Goal: Check status: Check status

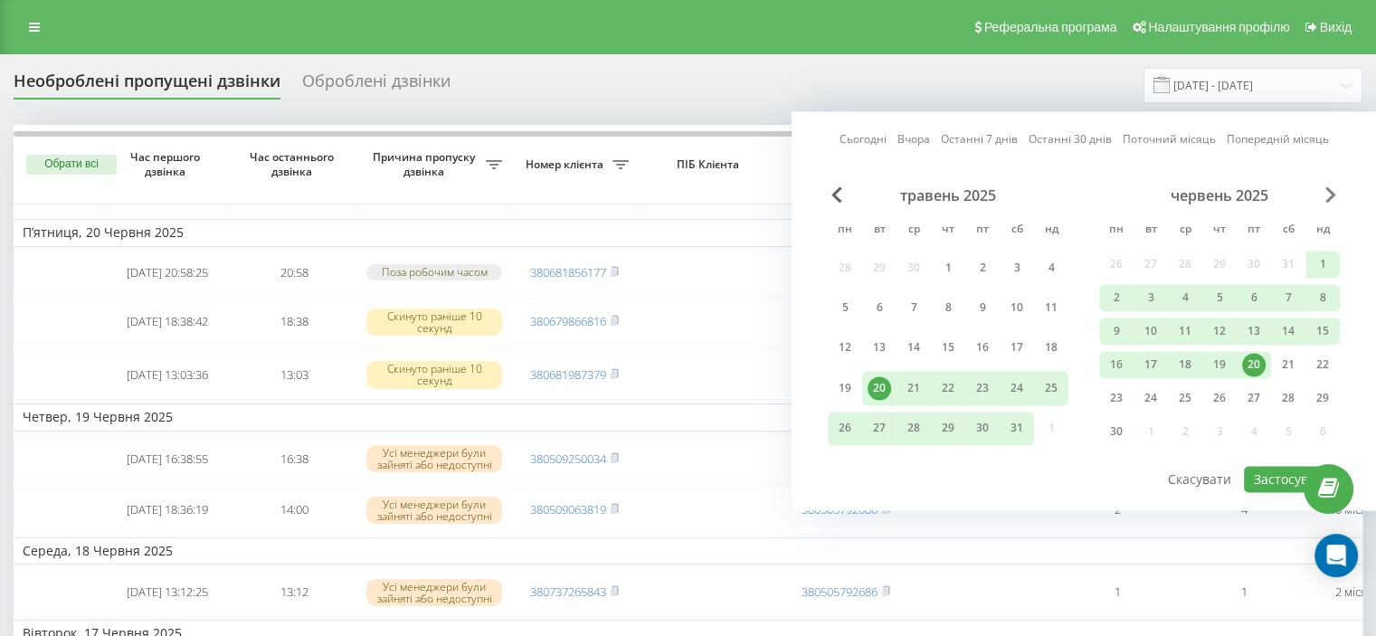
click at [1329, 189] on span "Next Month" at bounding box center [1331, 194] width 11 height 16
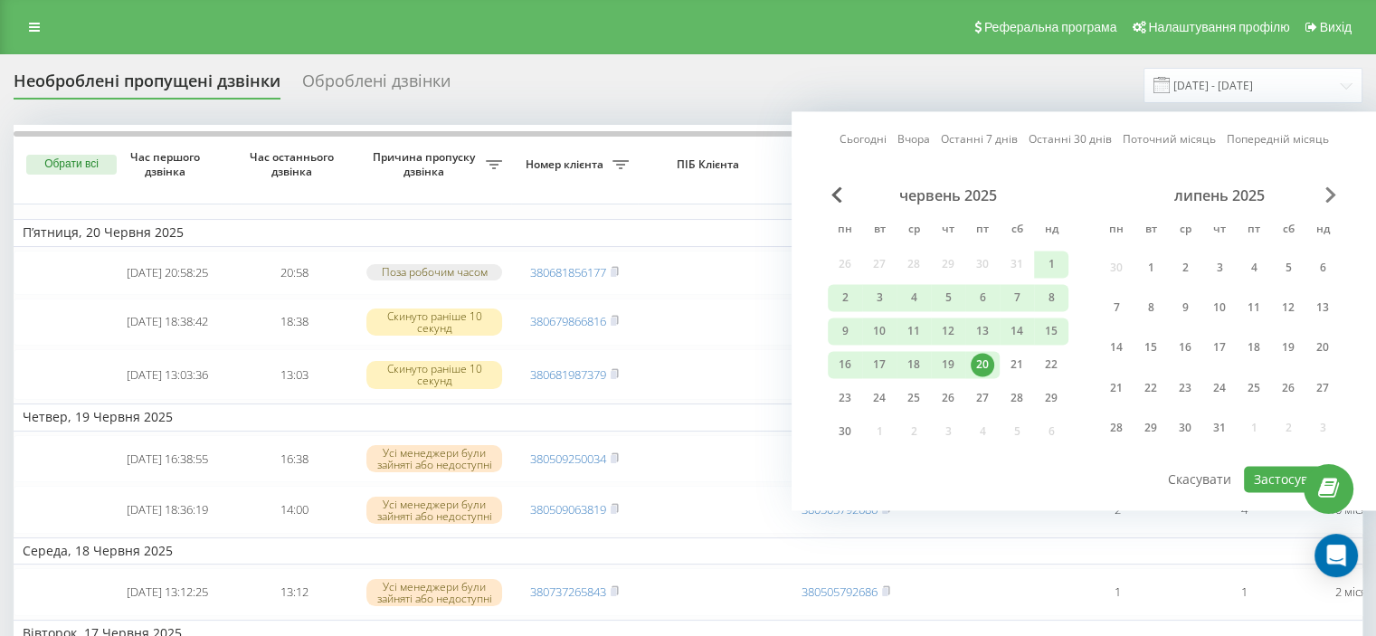
click at [1329, 189] on span "Next Month" at bounding box center [1331, 194] width 11 height 16
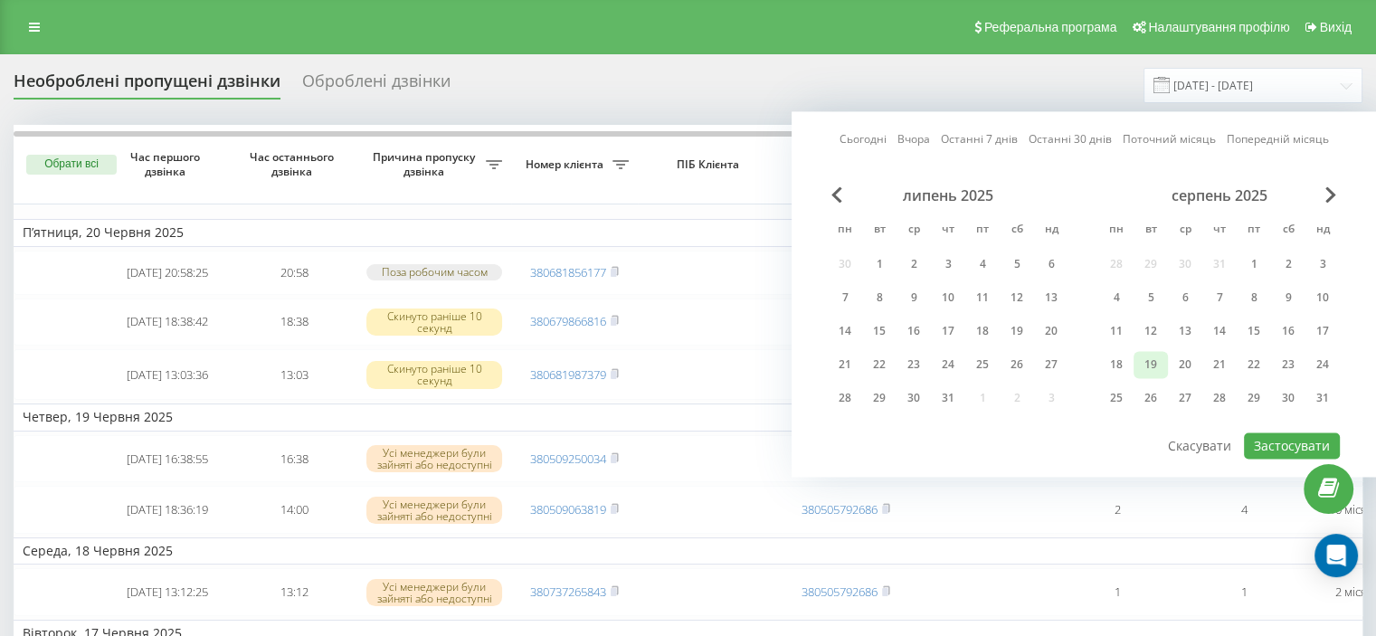
click at [1157, 365] on div "19" at bounding box center [1151, 365] width 24 height 24
click at [1191, 370] on div "20" at bounding box center [1186, 365] width 24 height 24
click at [1288, 433] on button "Застосувати" at bounding box center [1292, 446] width 96 height 26
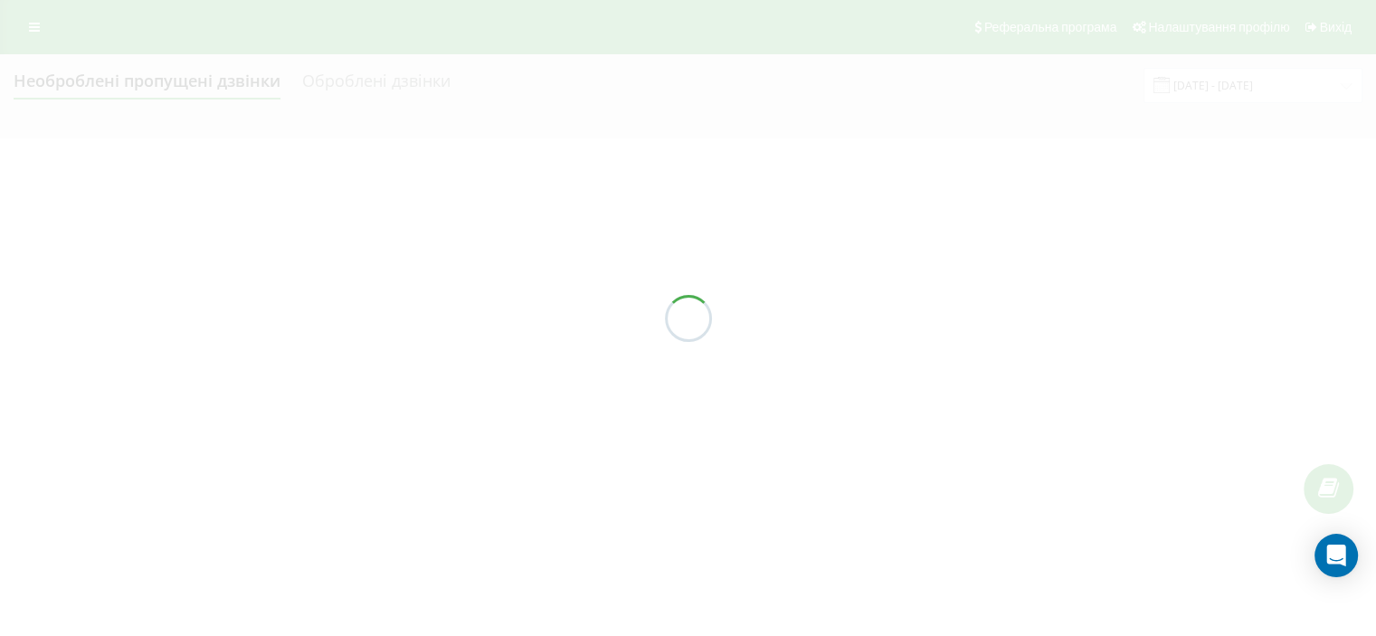
type input "[DATE] - [DATE]"
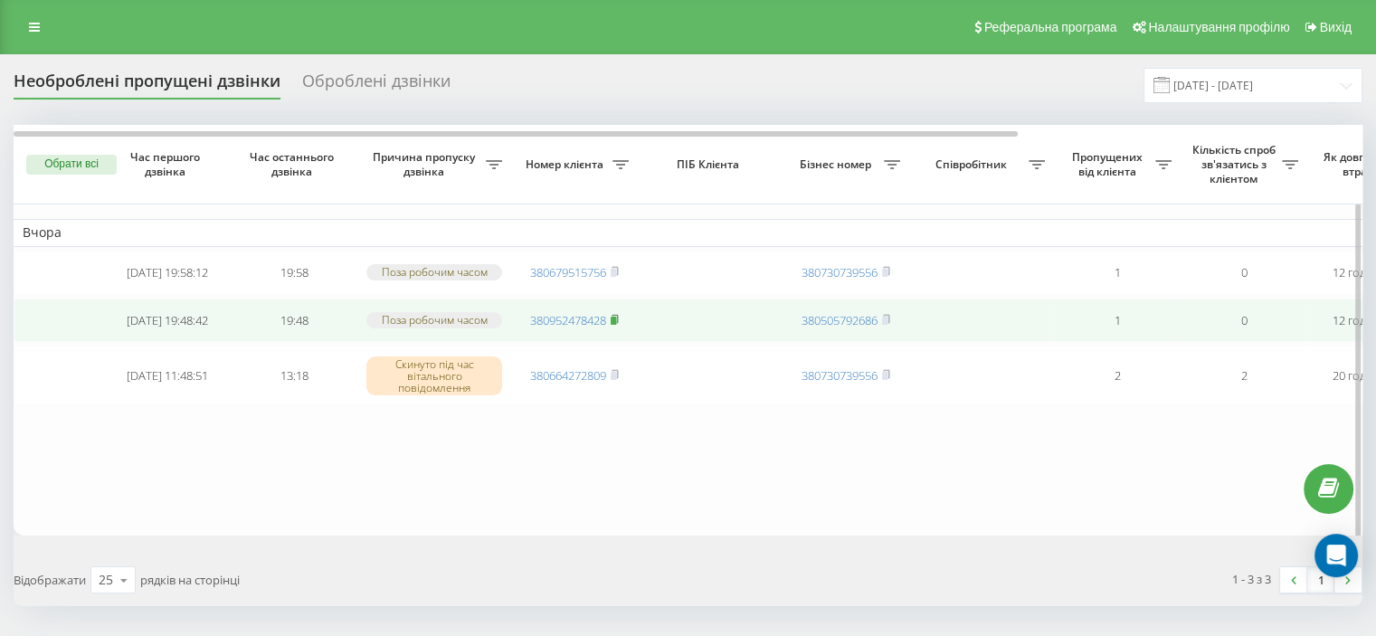
click at [616, 324] on icon at bounding box center [615, 319] width 8 height 11
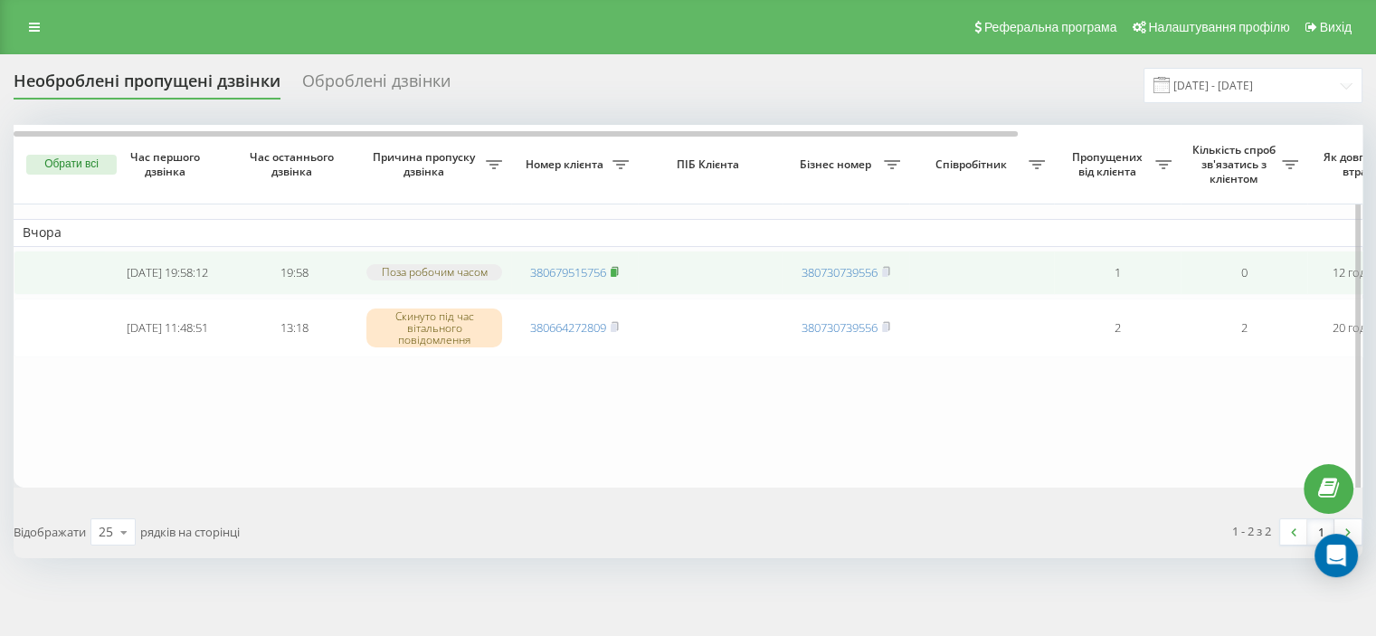
click at [614, 272] on rect at bounding box center [613, 273] width 5 height 8
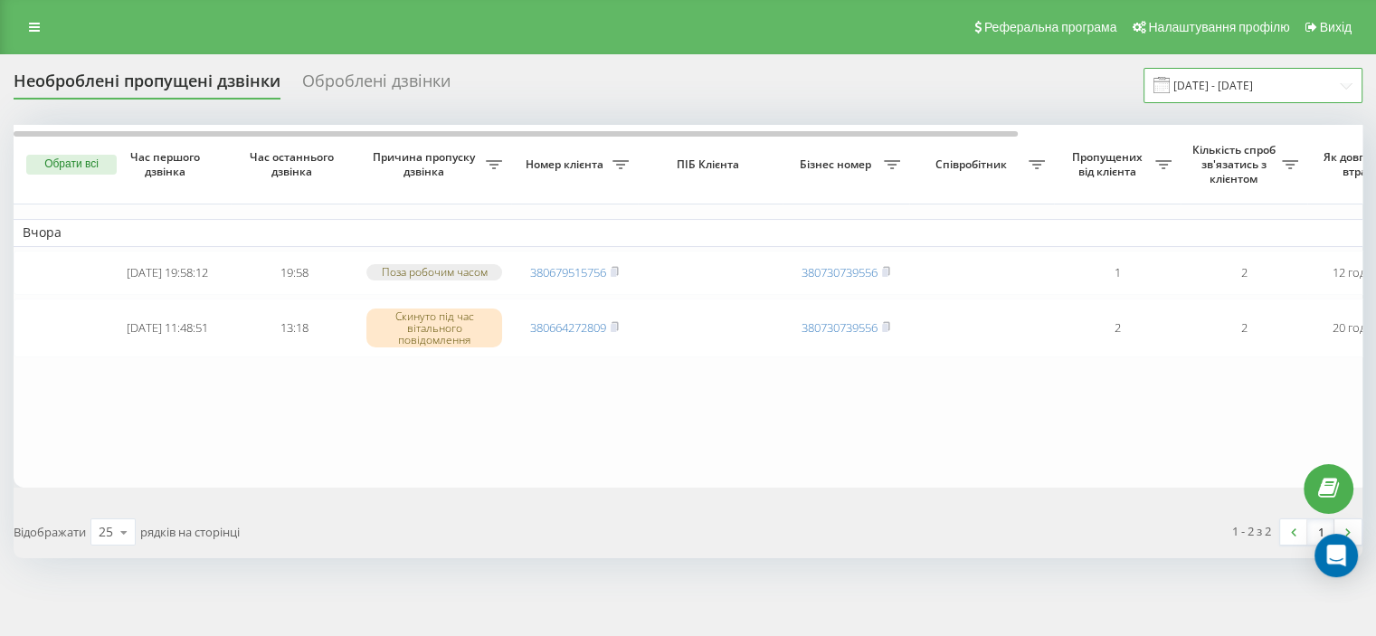
click at [1224, 91] on input "[DATE] - [DATE]" at bounding box center [1253, 85] width 219 height 35
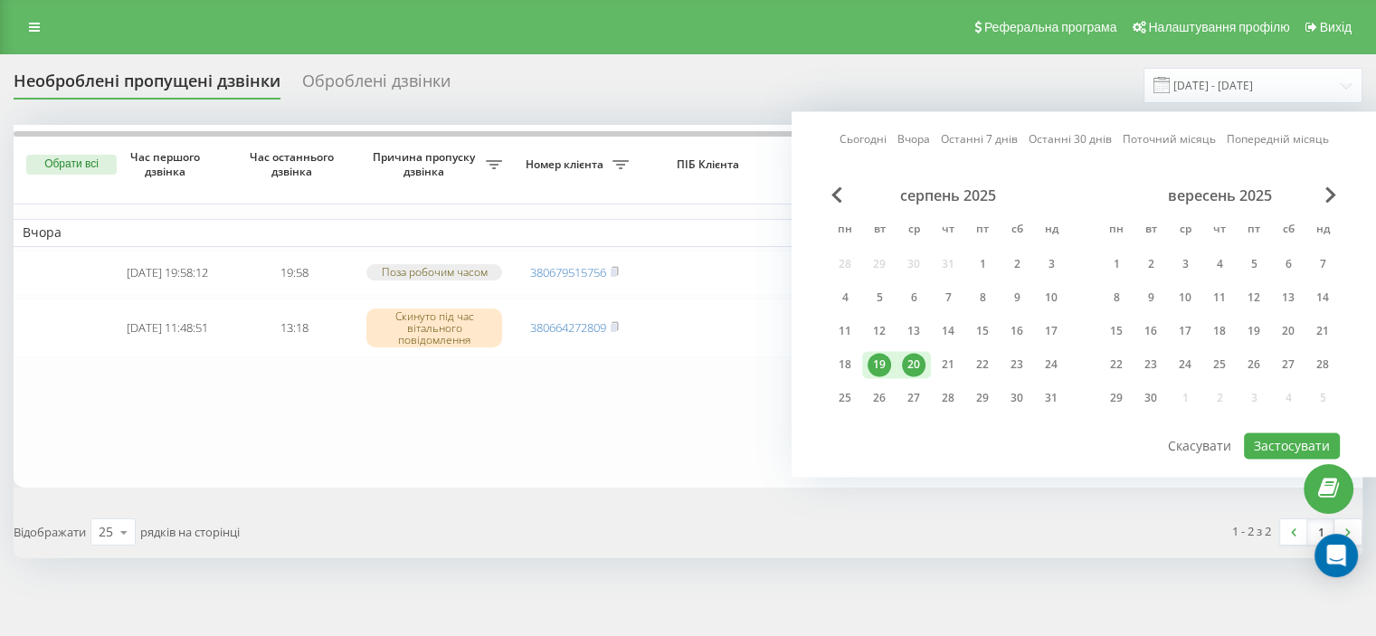
click at [912, 364] on div "20" at bounding box center [914, 365] width 24 height 24
click at [1302, 444] on button "Застосувати" at bounding box center [1292, 446] width 96 height 26
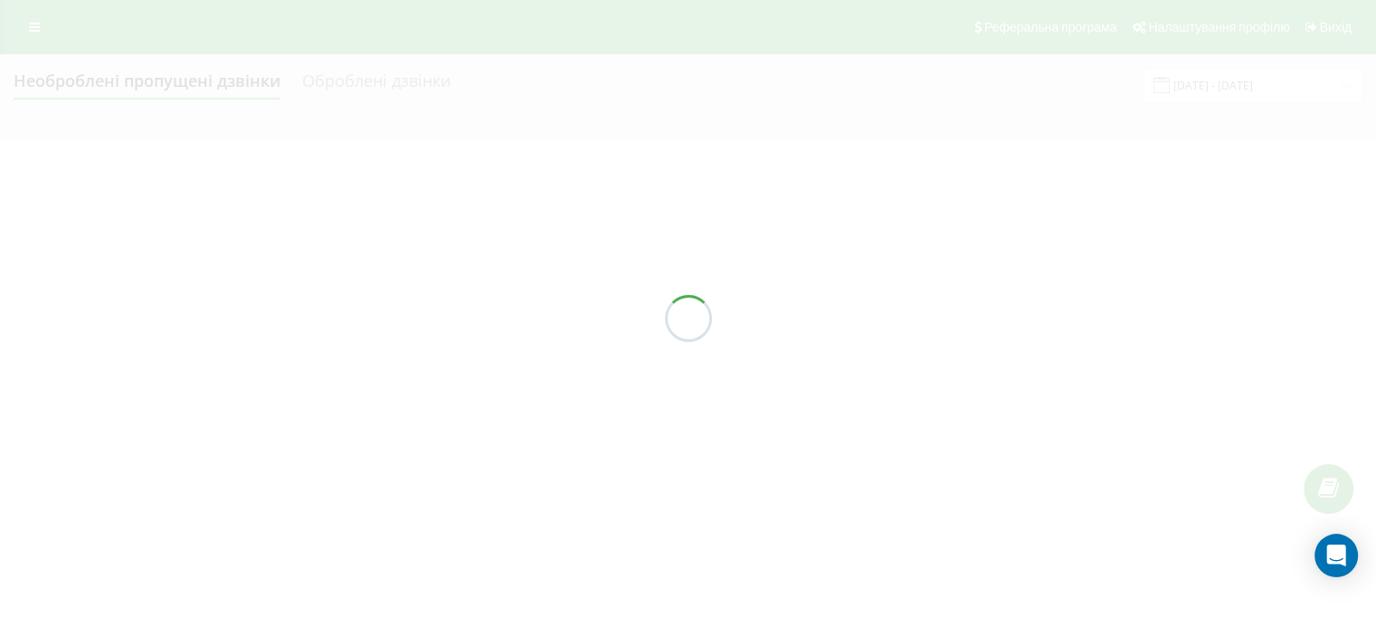
type input "20.08.2025 - 20.08.2025"
